Goal: Information Seeking & Learning: Understand process/instructions

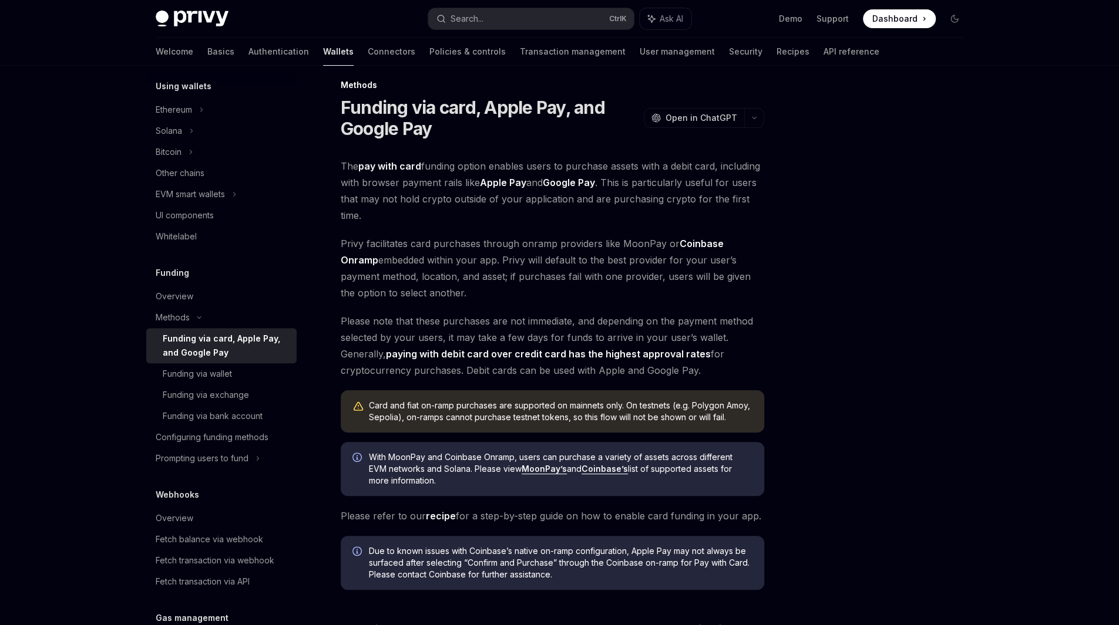
scroll to position [11, 0]
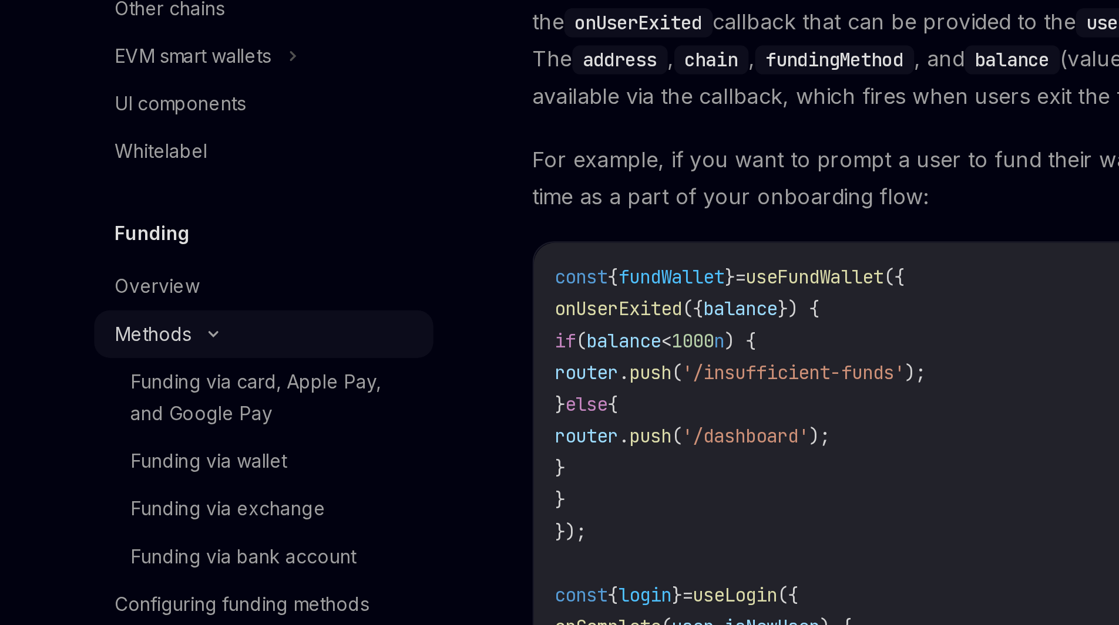
scroll to position [255, 0]
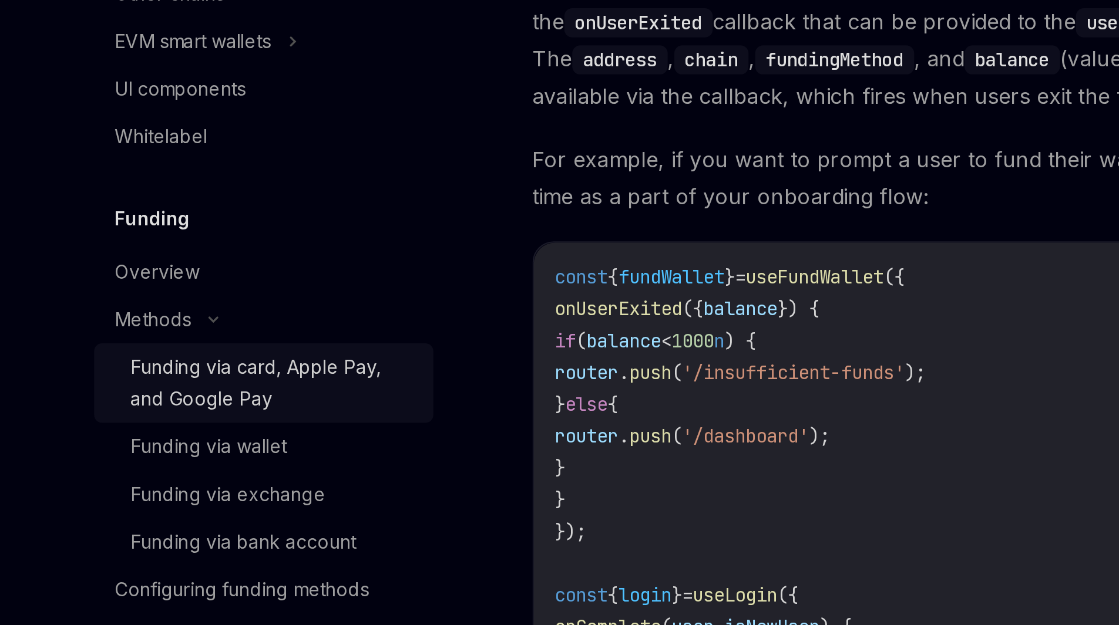
click at [219, 376] on div "Funding via card, Apple Pay, and Google Pay" at bounding box center [226, 378] width 127 height 28
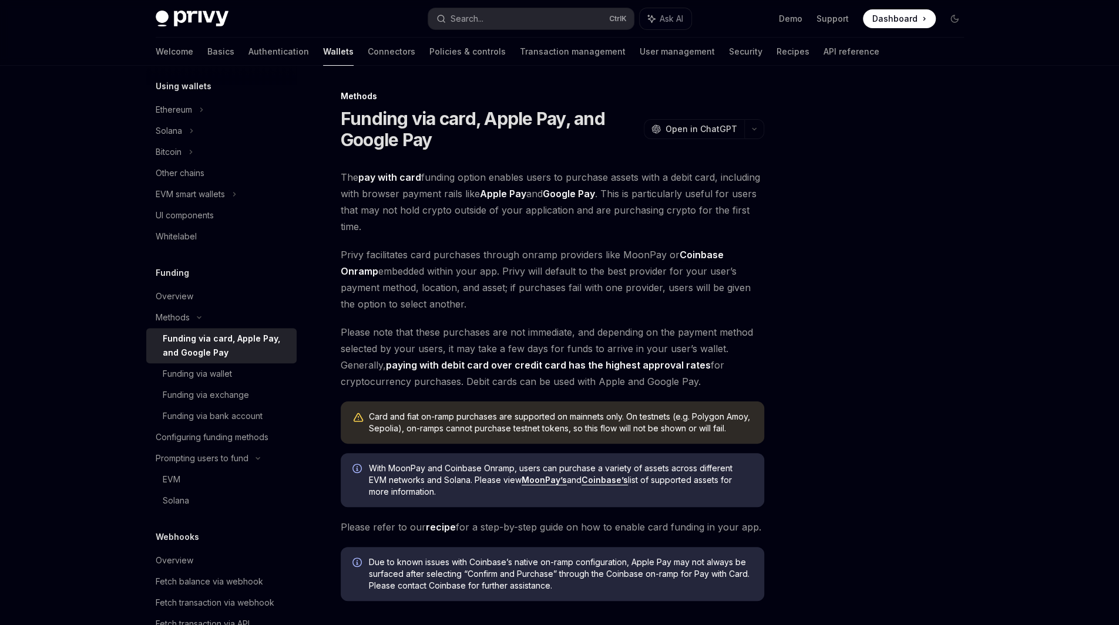
scroll to position [150, 0]
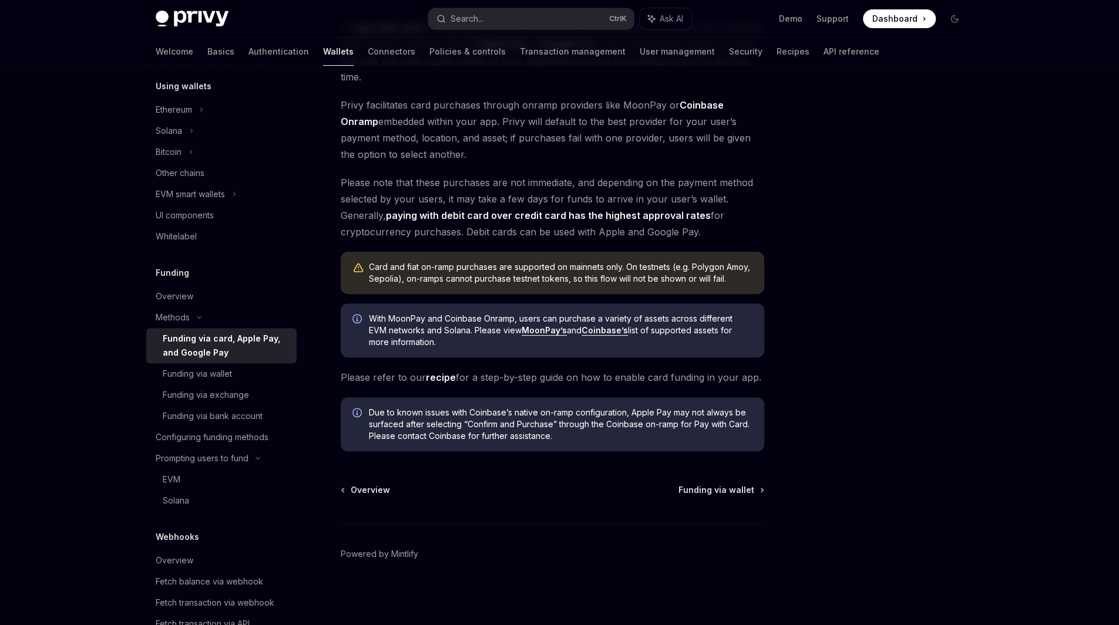
click at [713, 499] on div "Overview Funding via wallet Powered by [PERSON_NAME]" at bounding box center [552, 556] width 423 height 142
click at [721, 491] on span "Funding via wallet" at bounding box center [716, 491] width 76 height 12
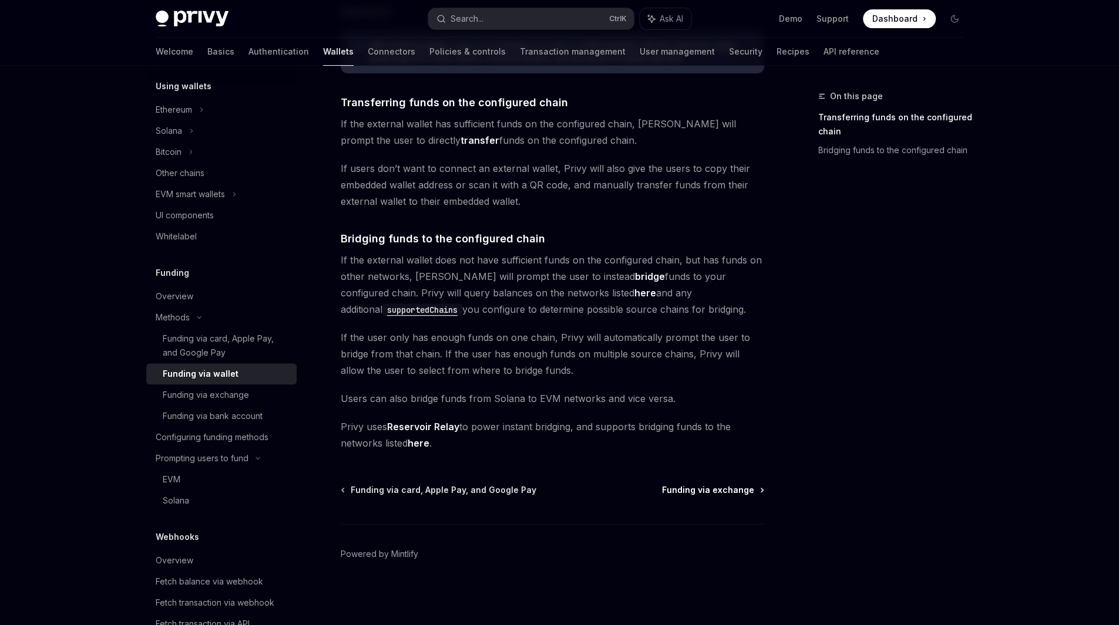
click at [727, 485] on span "Funding via exchange" at bounding box center [708, 491] width 92 height 12
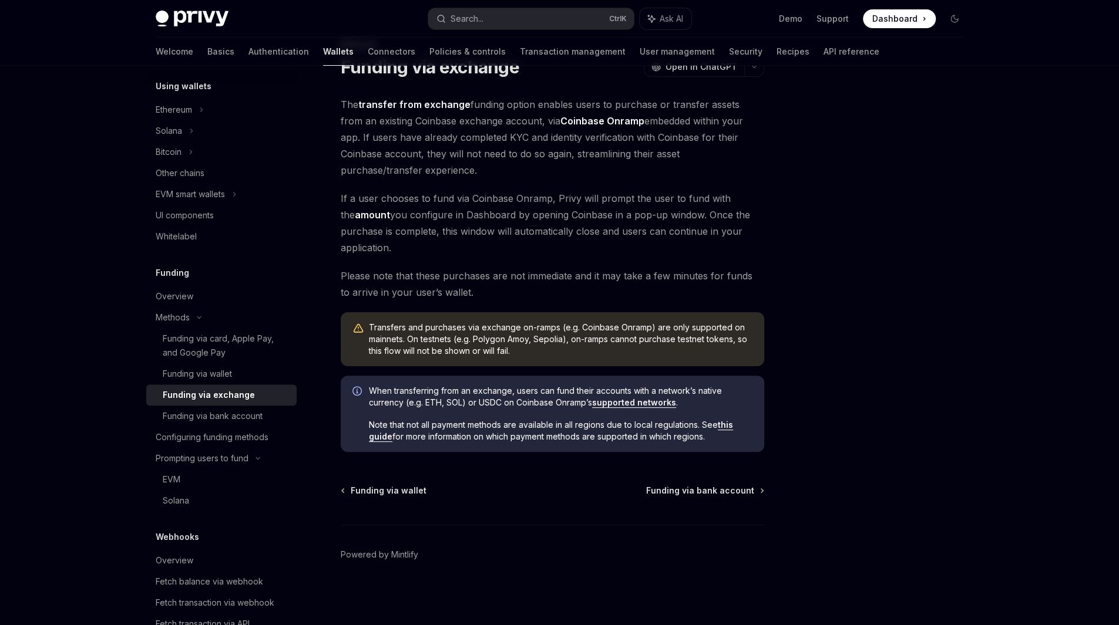
click at [709, 483] on div "Methods Funding via exchange OpenAI Open in ChatGPT OpenAI Open in ChatGPT The …" at bounding box center [442, 332] width 648 height 589
click at [713, 490] on span "Funding via bank account" at bounding box center [700, 491] width 108 height 12
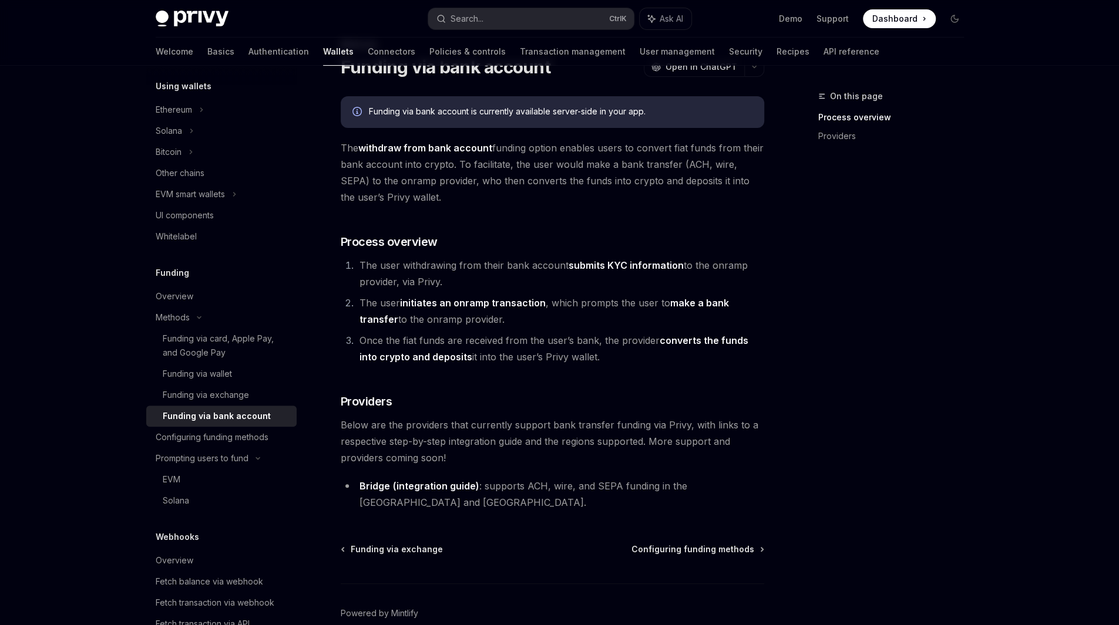
click at [711, 544] on div "Funding via exchange Configuring funding methods Powered by [PERSON_NAME]" at bounding box center [552, 615] width 423 height 142
click at [713, 544] on div "Funding via exchange Configuring funding methods Powered by [PERSON_NAME]" at bounding box center [552, 615] width 423 height 142
click at [713, 544] on span "Configuring funding methods" at bounding box center [692, 550] width 123 height 12
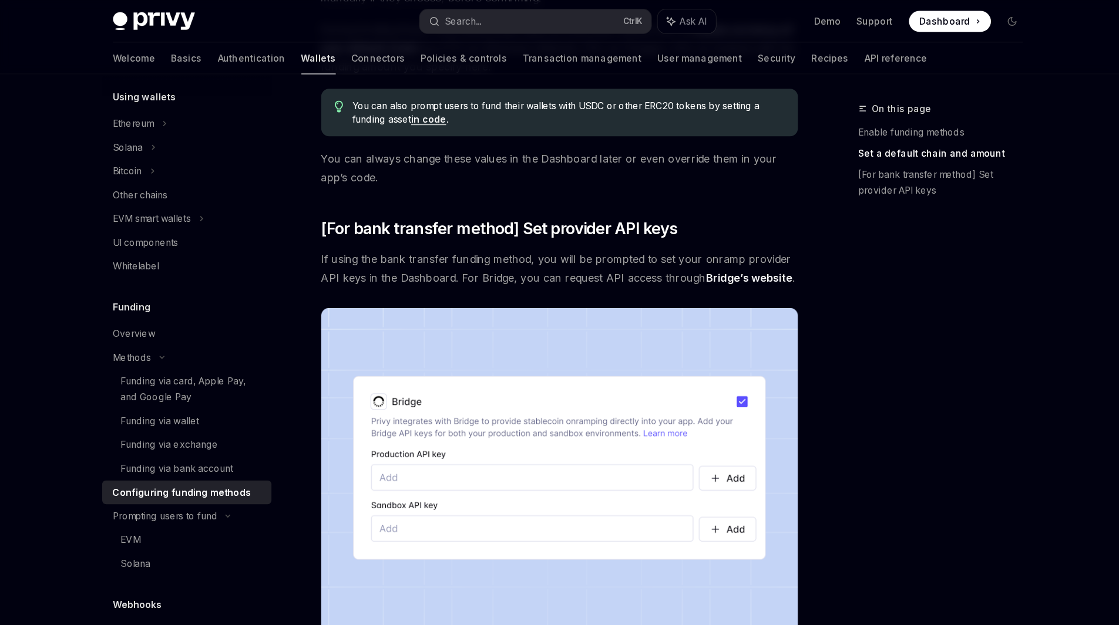
scroll to position [997, 0]
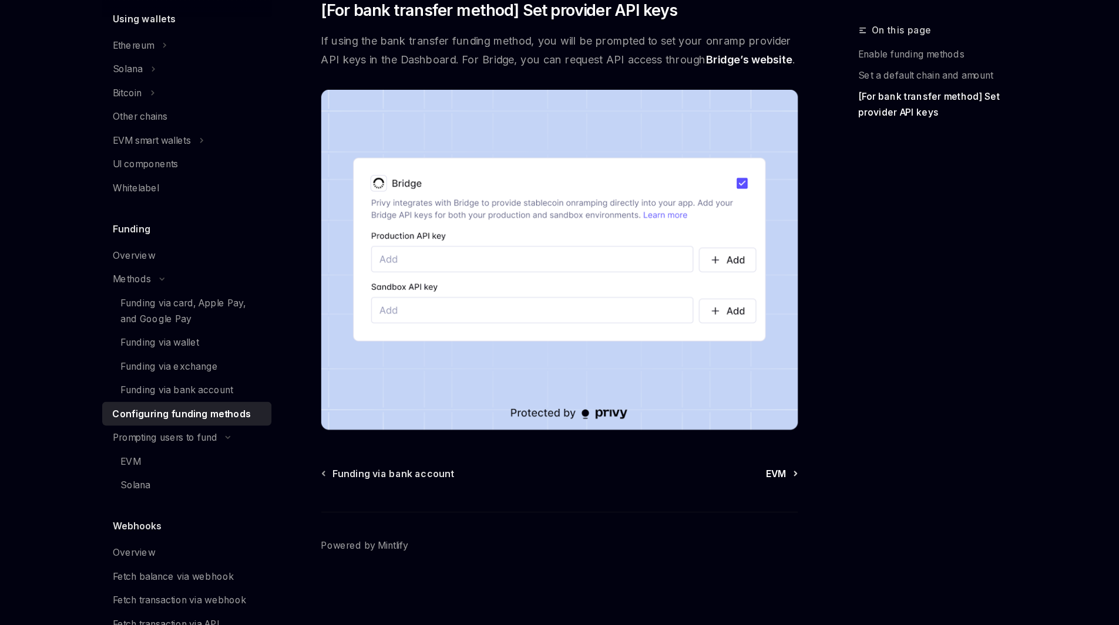
click at [739, 492] on span "EVM" at bounding box center [745, 491] width 18 height 12
type textarea "*"
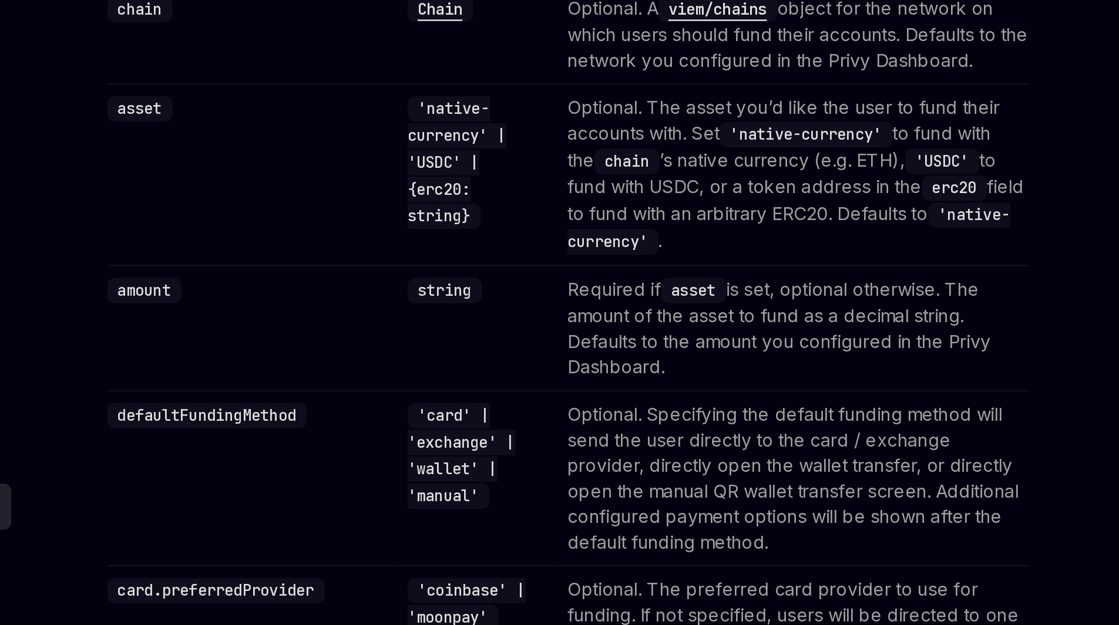
scroll to position [973, 0]
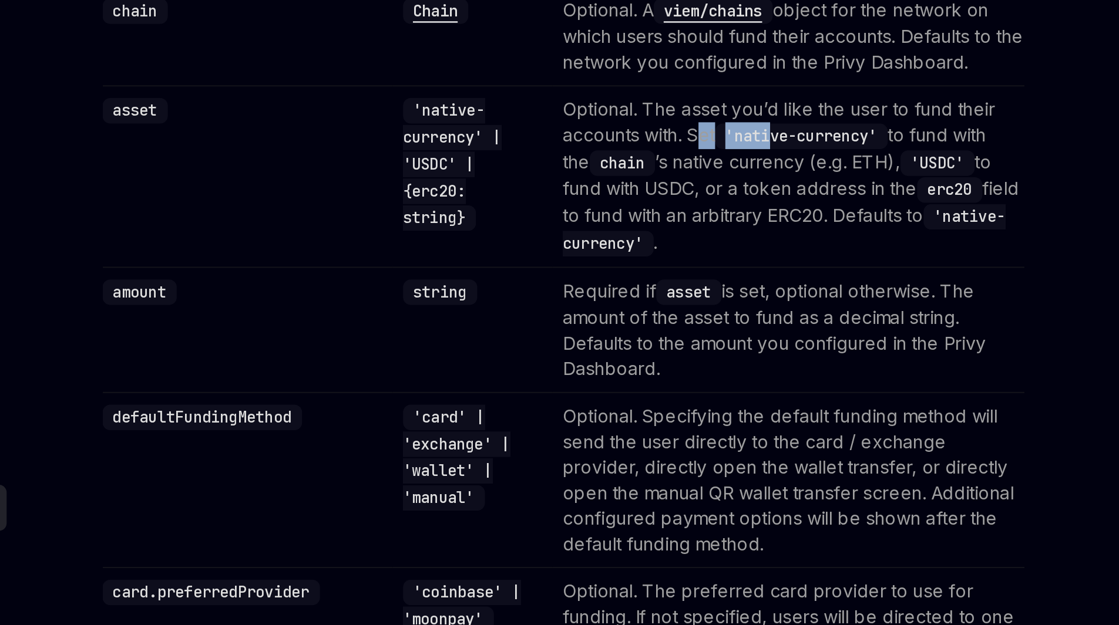
drag, startPoint x: 621, startPoint y: 307, endPoint x: 654, endPoint y: 307, distance: 32.9
click at [654, 307] on td "Optional. The asset you’d like the user to fund their accounts with. Set 'nativ…" at bounding box center [655, 326] width 217 height 83
click at [658, 312] on td "Optional. The asset you’d like the user to fund their accounts with. Set 'nativ…" at bounding box center [655, 326] width 217 height 83
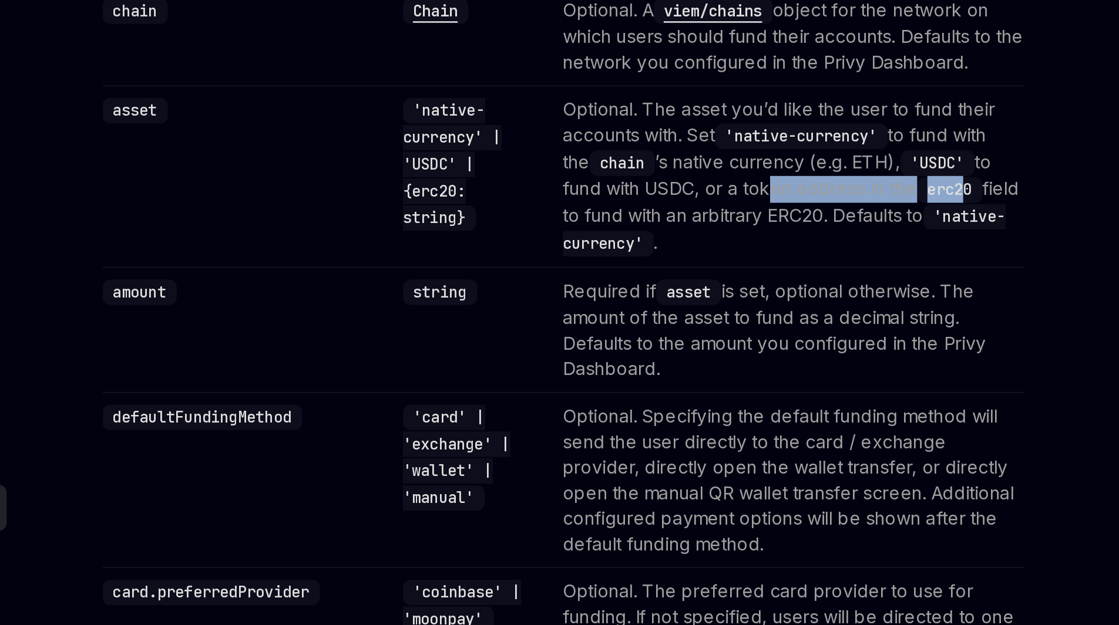
drag, startPoint x: 662, startPoint y: 335, endPoint x: 581, endPoint y: 344, distance: 81.5
click at [581, 344] on td "Optional. The asset you’d like the user to fund their accounts with. Set 'nativ…" at bounding box center [655, 326] width 217 height 83
click at [715, 339] on code "erc20" at bounding box center [730, 334] width 30 height 12
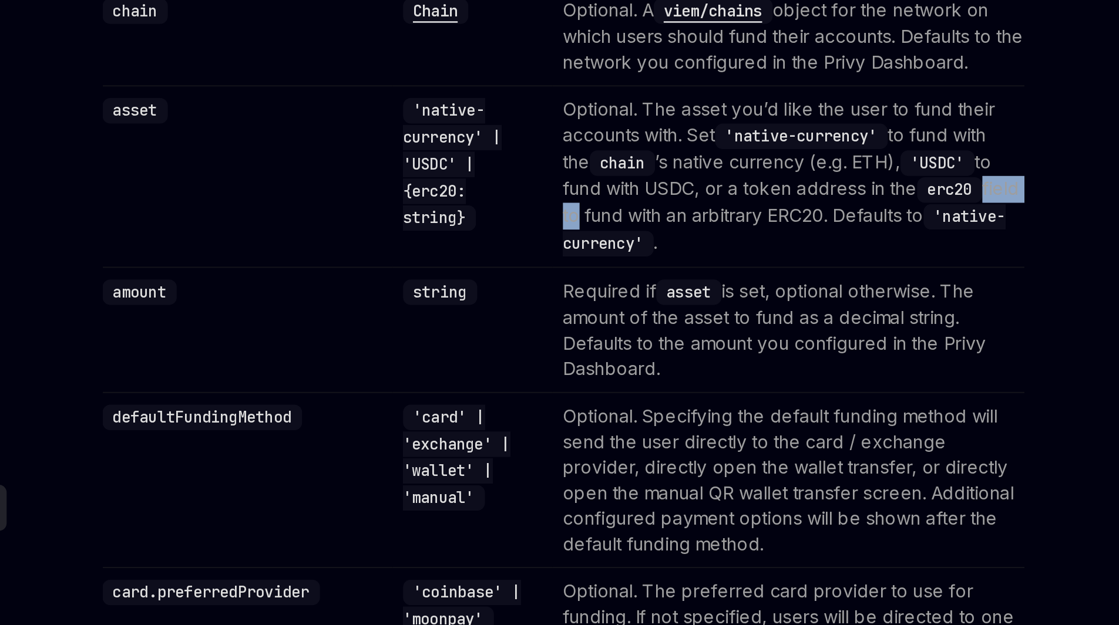
drag, startPoint x: 590, startPoint y: 343, endPoint x: 621, endPoint y: 347, distance: 31.9
click at [621, 347] on td "Optional. The asset you’d like the user to fund their accounts with. Set 'nativ…" at bounding box center [655, 326] width 217 height 83
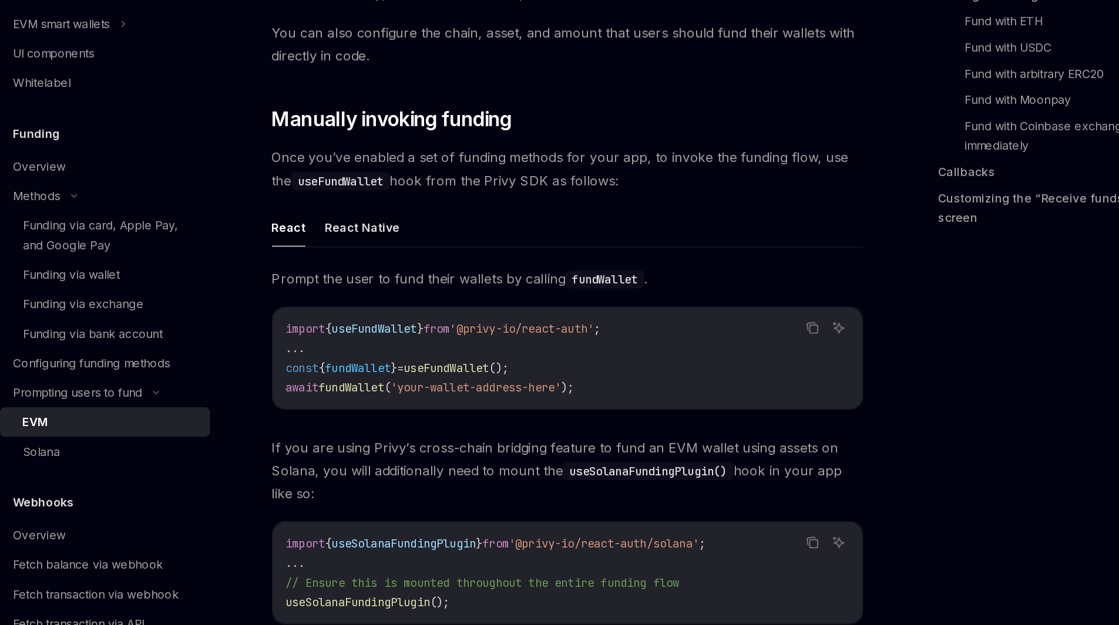
scroll to position [171, 0]
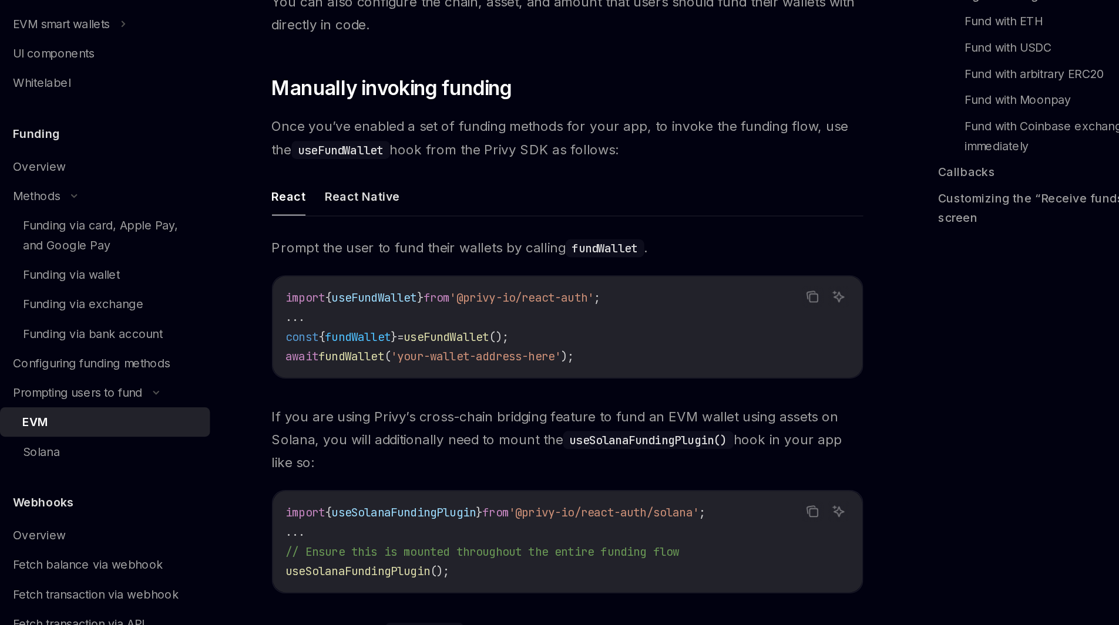
click at [490, 411] on code "import { useFundWallet } from '@privy-io/react-auth' ; ... const { fundWallet }…" at bounding box center [552, 412] width 403 height 56
copy span "useFundWallet"
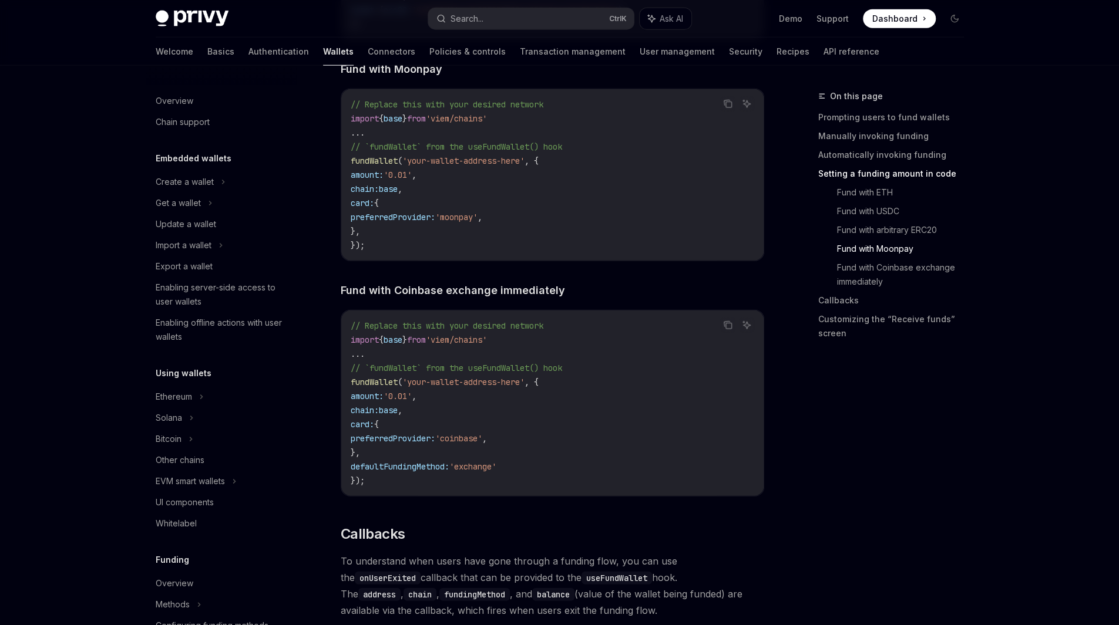
scroll to position [322, 0]
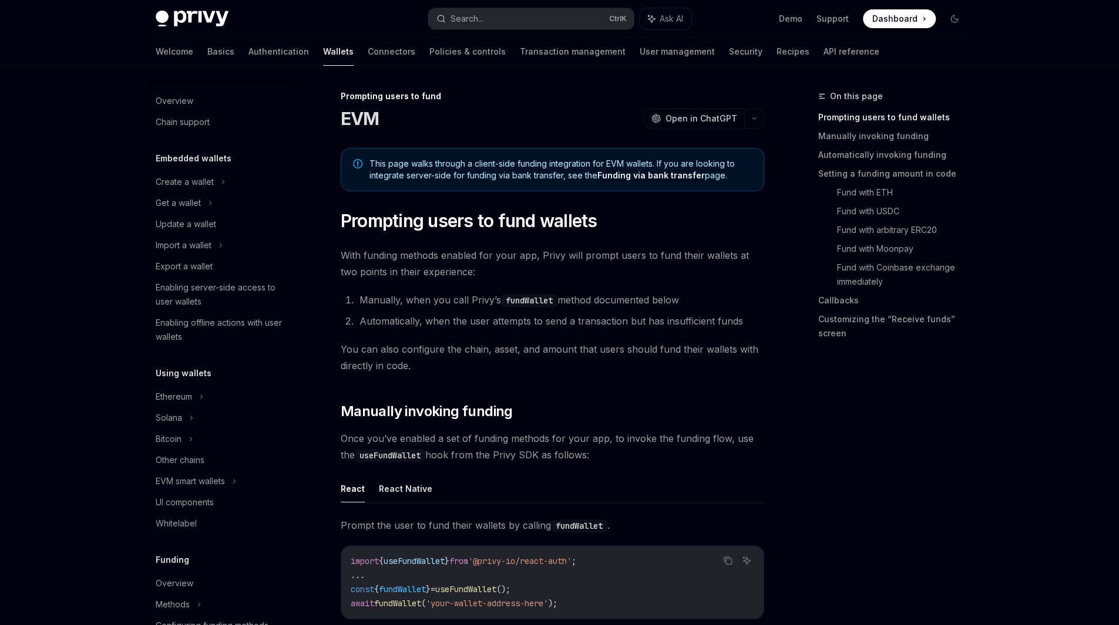
scroll to position [322, 0]
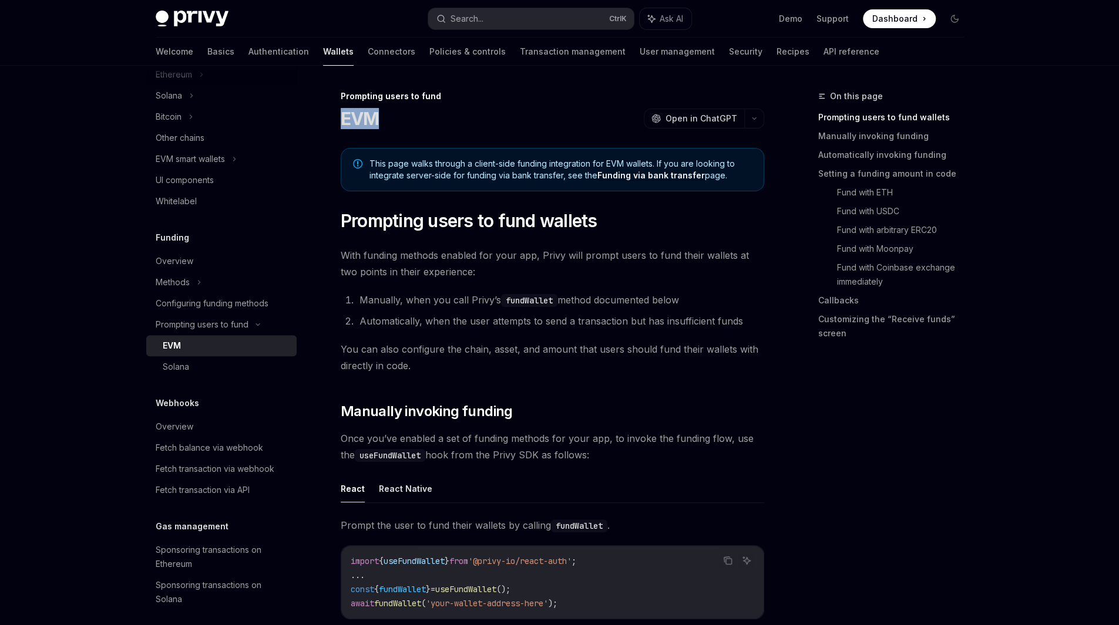
drag, startPoint x: 372, startPoint y: 107, endPoint x: 330, endPoint y: 115, distance: 42.4
click at [365, 115] on h1 "EVM" at bounding box center [360, 118] width 39 height 21
drag, startPoint x: 396, startPoint y: 120, endPoint x: 339, endPoint y: 125, distance: 57.1
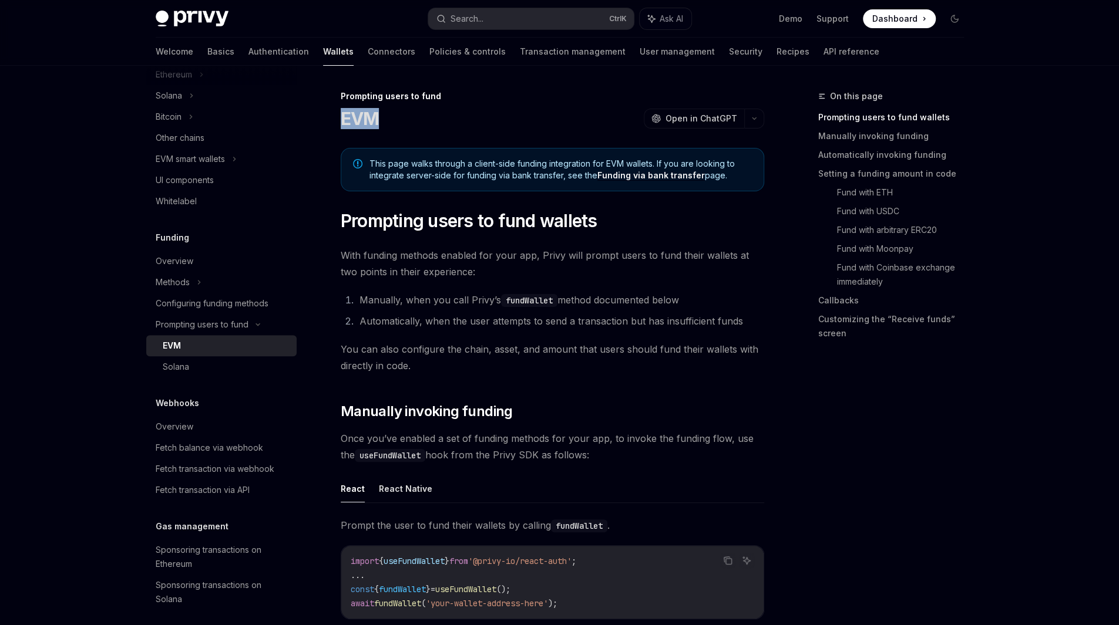
click at [364, 127] on h1 "EVM" at bounding box center [360, 118] width 39 height 21
drag, startPoint x: 383, startPoint y: 131, endPoint x: 344, endPoint y: 126, distance: 39.7
click at [361, 129] on h1 "EVM" at bounding box center [360, 118] width 39 height 21
